Goal: Task Accomplishment & Management: Complete application form

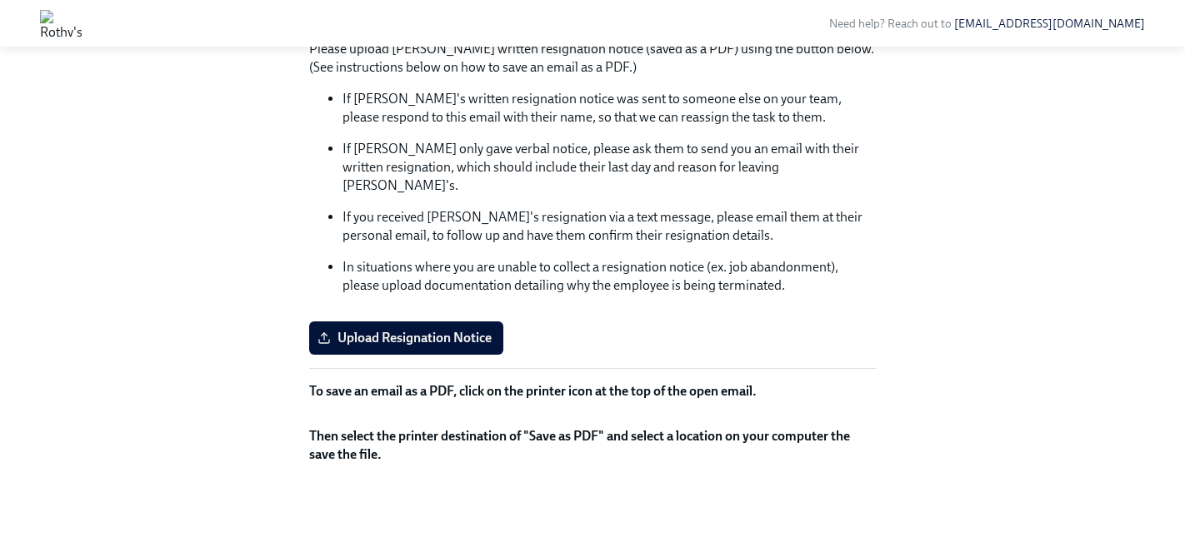
scroll to position [481, 0]
click at [439, 330] on span "Upload Resignation Notice" at bounding box center [406, 338] width 171 height 17
click at [0, 0] on input "Upload Resignation Notice" at bounding box center [0, 0] width 0 height 0
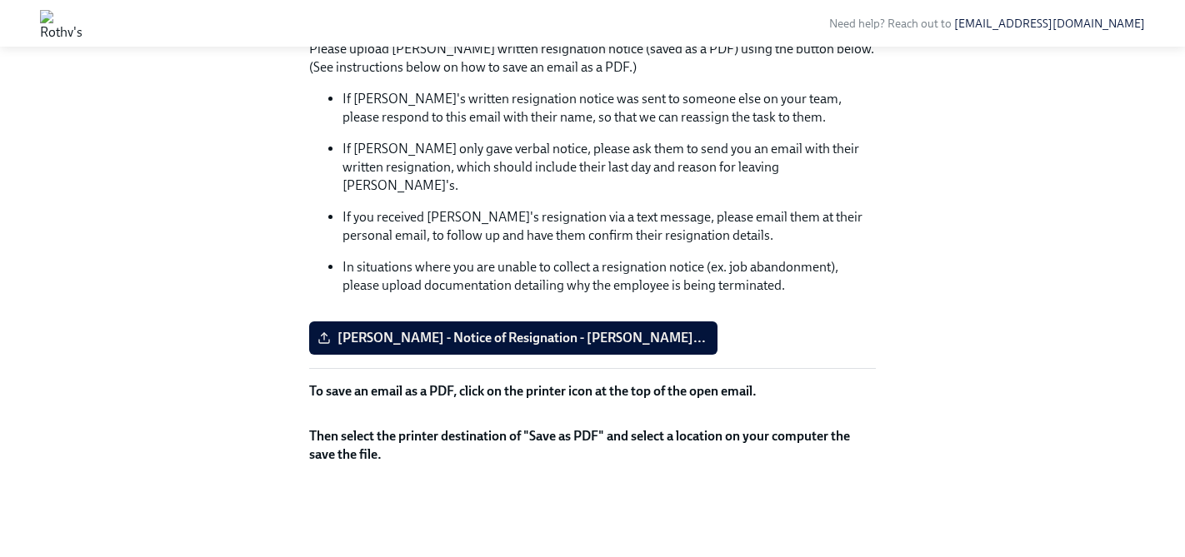
scroll to position [0, 0]
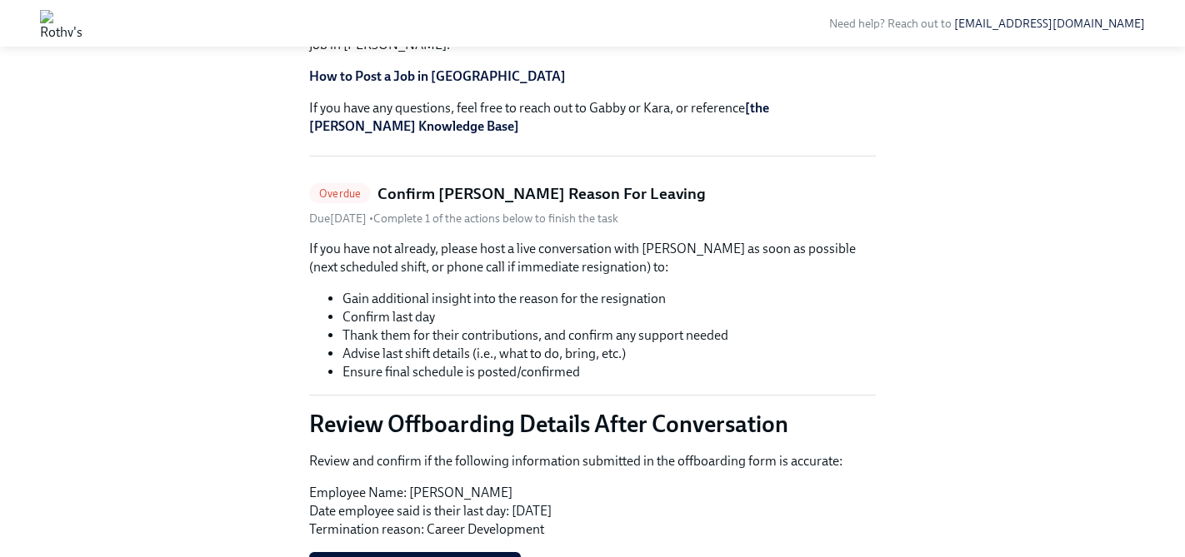
scroll to position [351, 0]
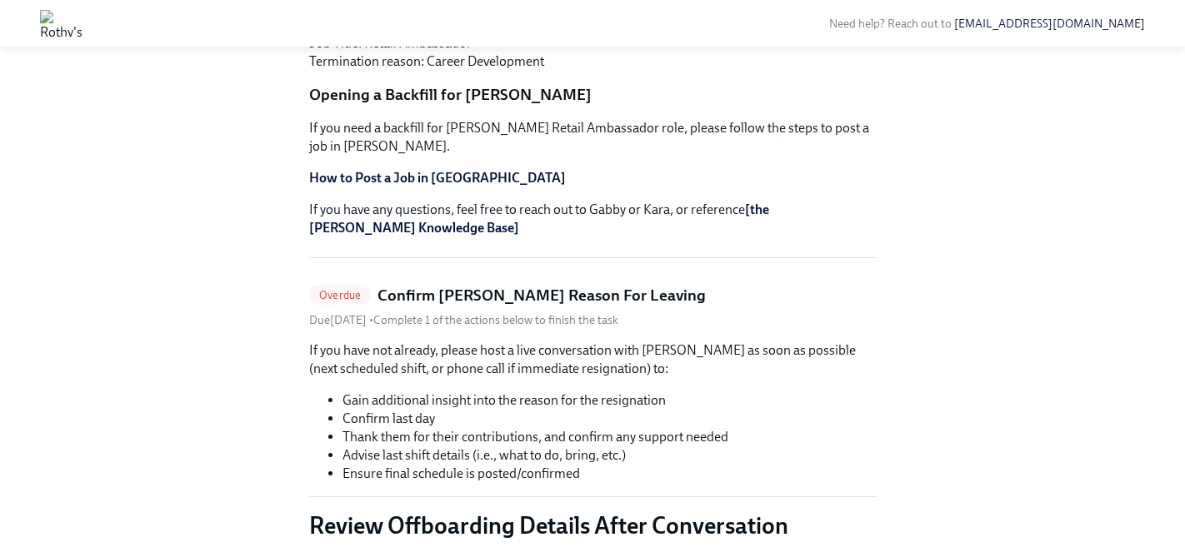
click at [666, 285] on h5 "Confirm [PERSON_NAME] Reason For Leaving" at bounding box center [541, 296] width 328 height 22
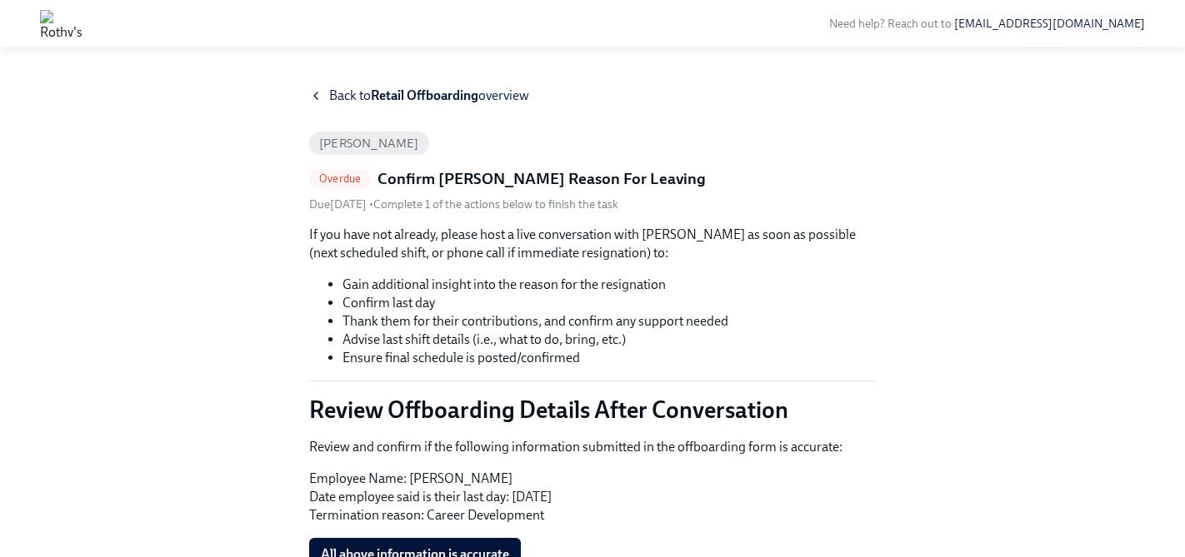
click at [315, 99] on icon at bounding box center [315, 95] width 13 height 13
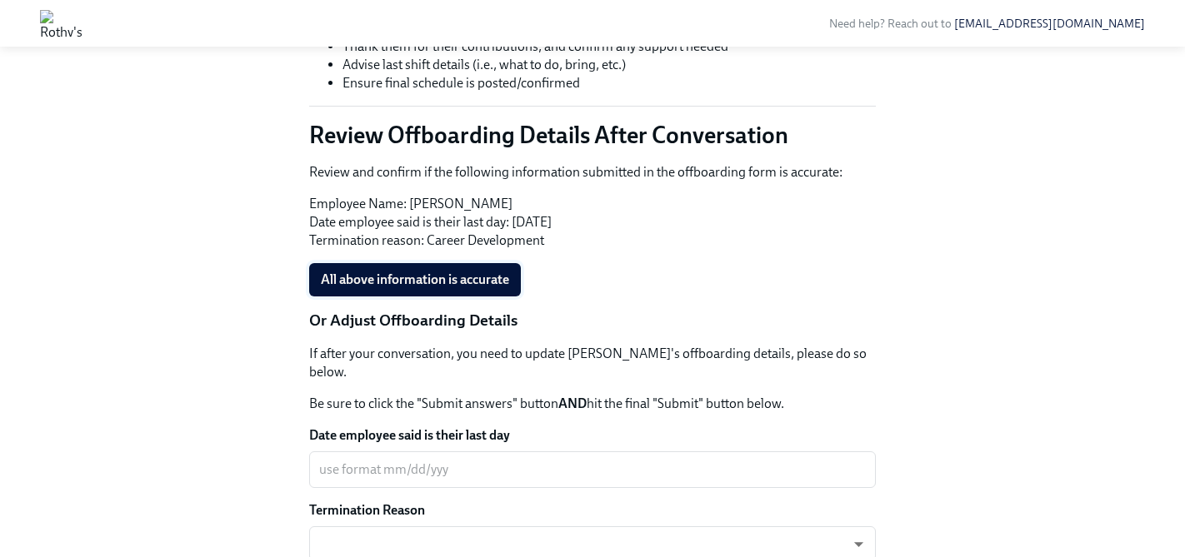
scroll to position [742, 0]
click at [464, 271] on span "All above information is accurate" at bounding box center [415, 279] width 188 height 17
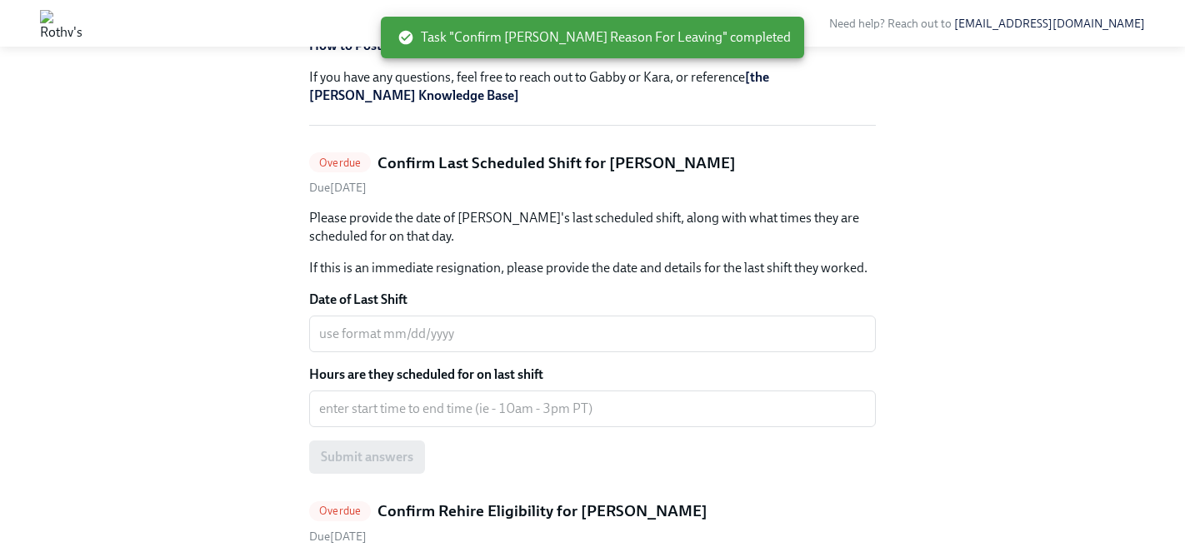
scroll to position [501, 0]
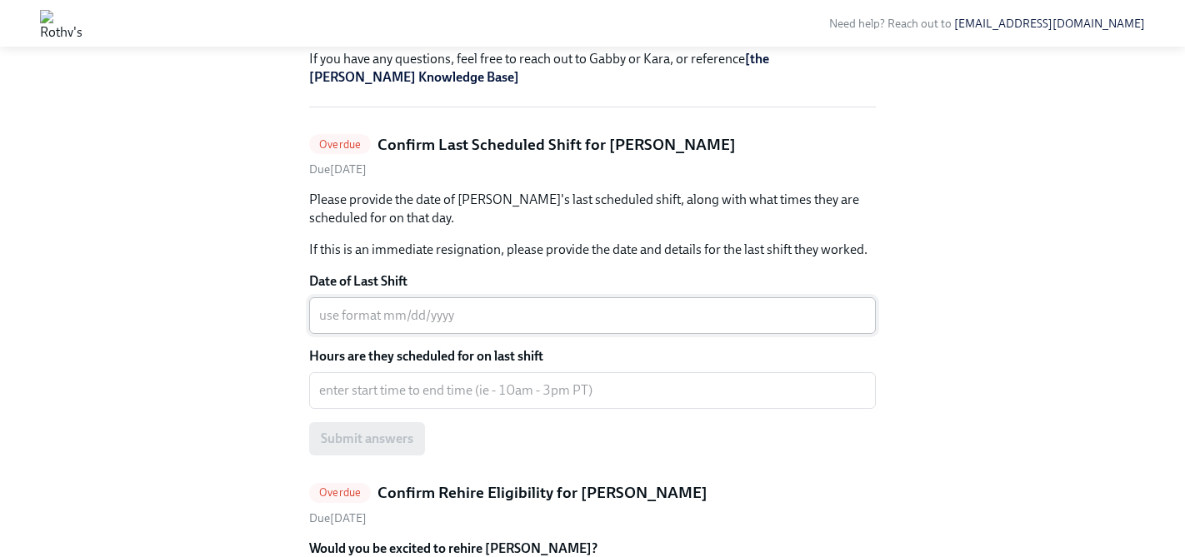
click at [452, 306] on textarea "Date of Last Shift" at bounding box center [592, 316] width 546 height 20
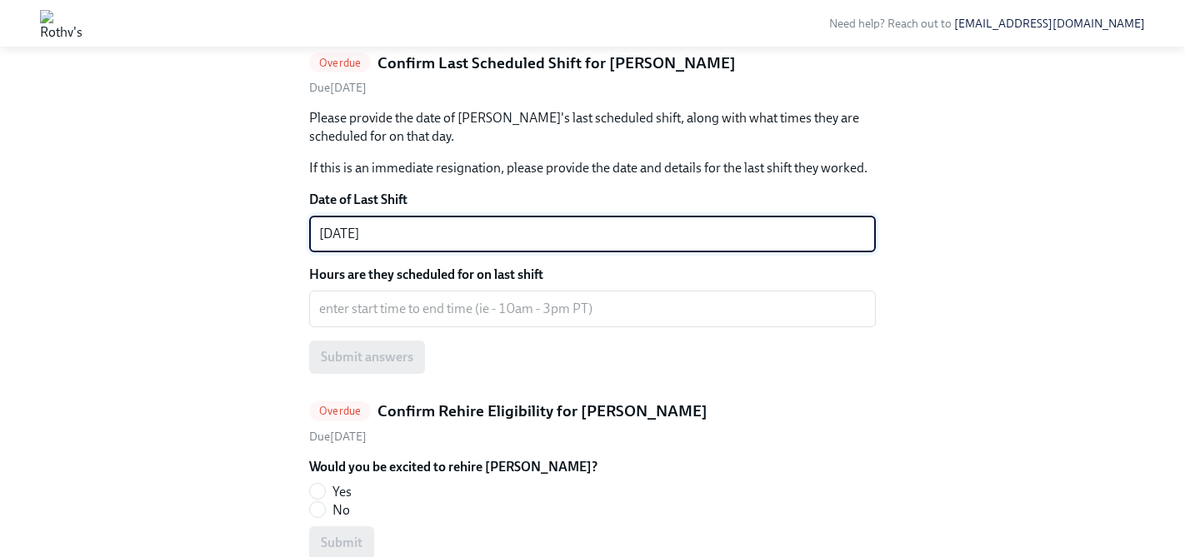
scroll to position [589, 0]
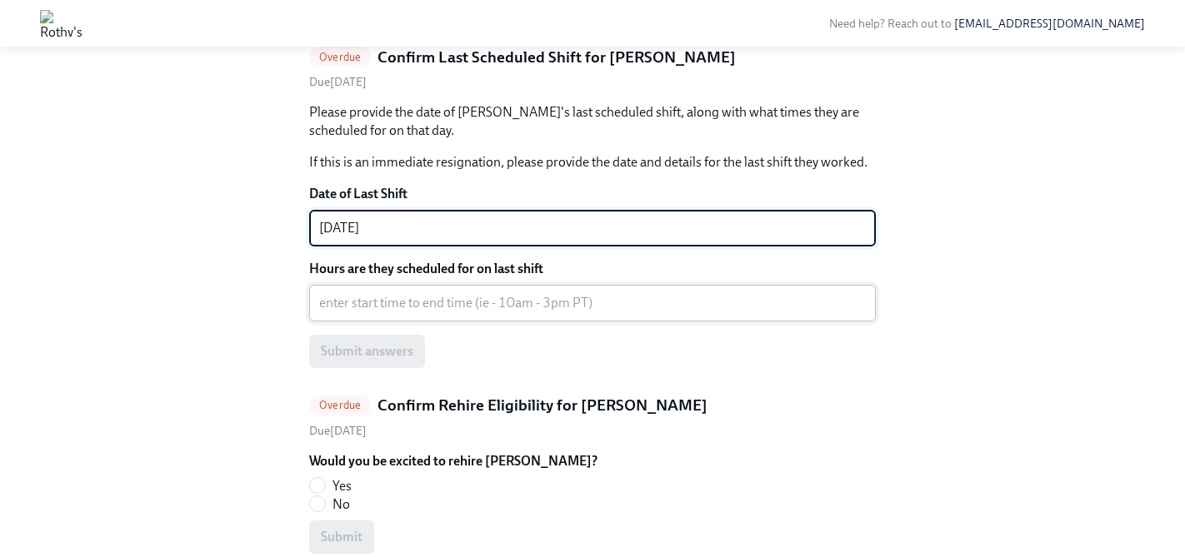
type textarea "[DATE]"
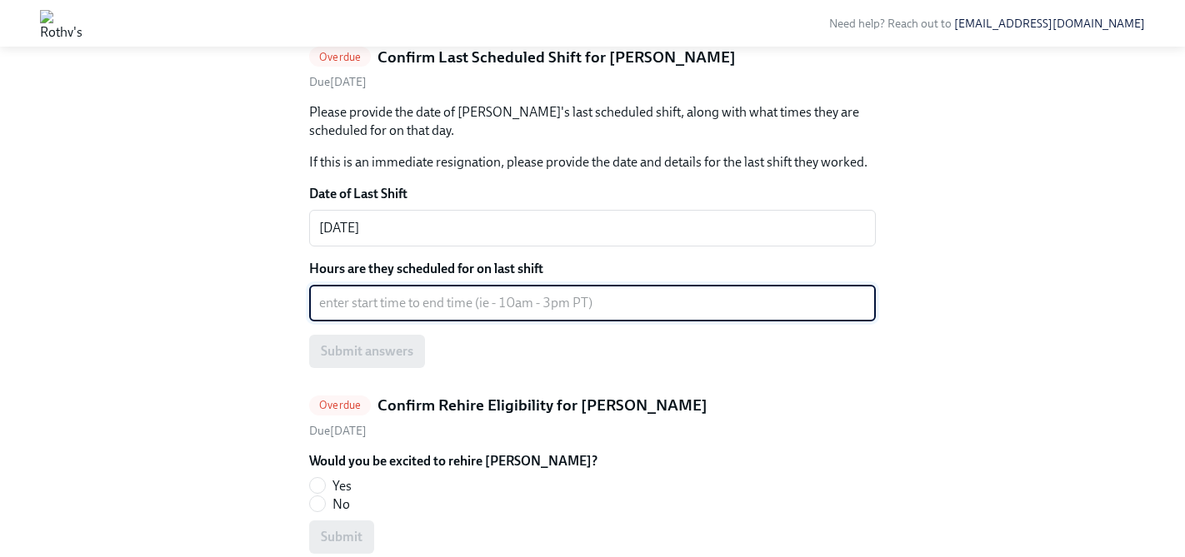
click at [472, 293] on textarea "Hours are they scheduled for on last shift" at bounding box center [592, 303] width 546 height 20
type textarea "11am - 6pm"
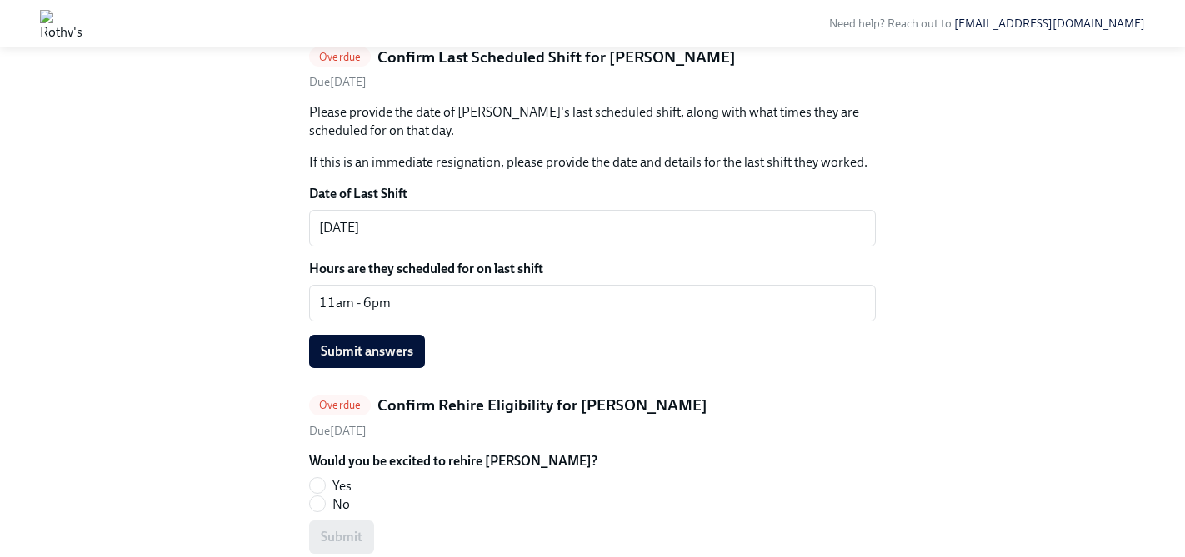
click at [655, 344] on div "Submit answers" at bounding box center [592, 351] width 566 height 33
click at [402, 343] on span "Submit answers" at bounding box center [367, 351] width 92 height 17
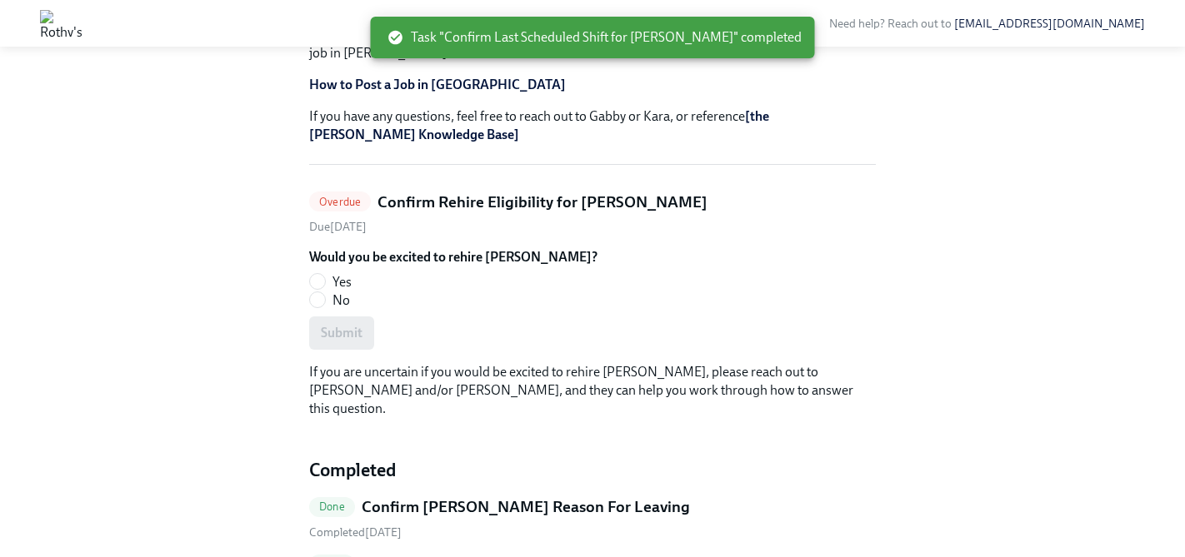
scroll to position [442, 0]
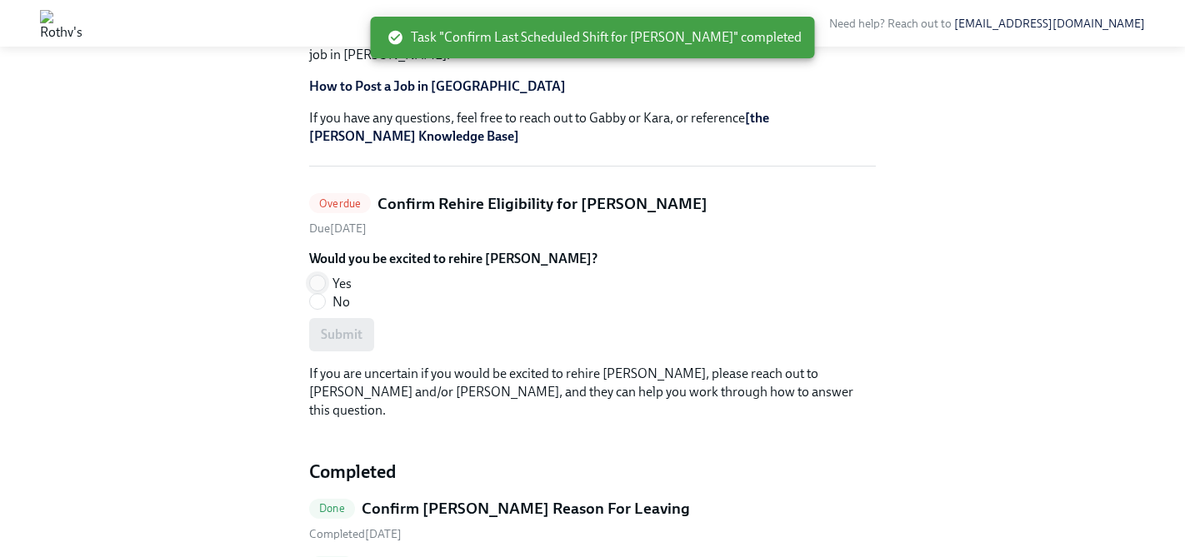
click at [318, 276] on input "Yes" at bounding box center [317, 283] width 15 height 15
radio input "true"
click at [353, 327] on span "Submit" at bounding box center [342, 335] width 42 height 17
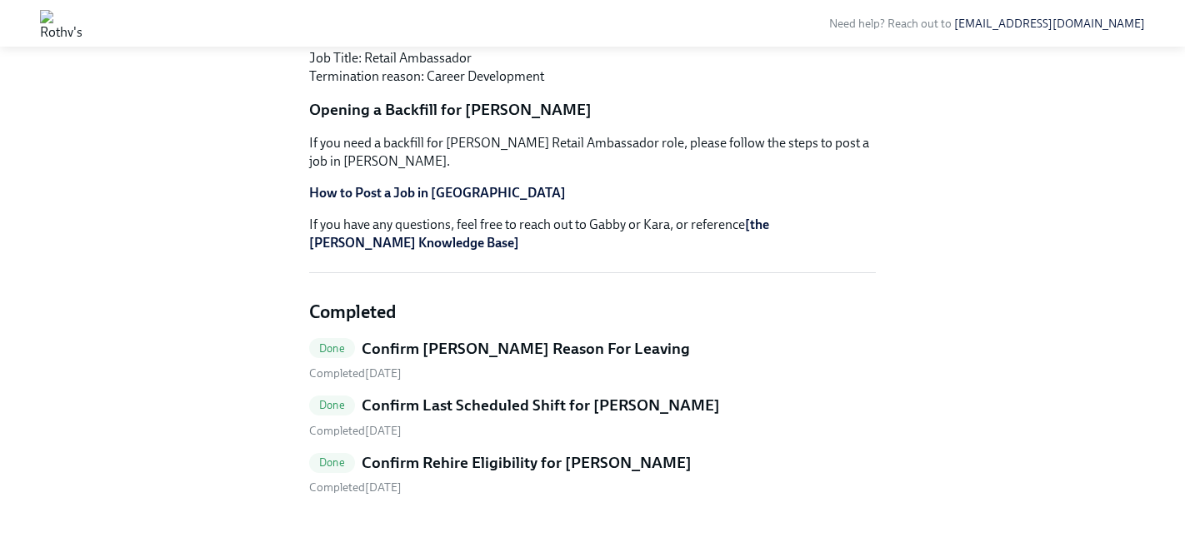
scroll to position [0, 0]
